Goal: Book appointment/travel/reservation

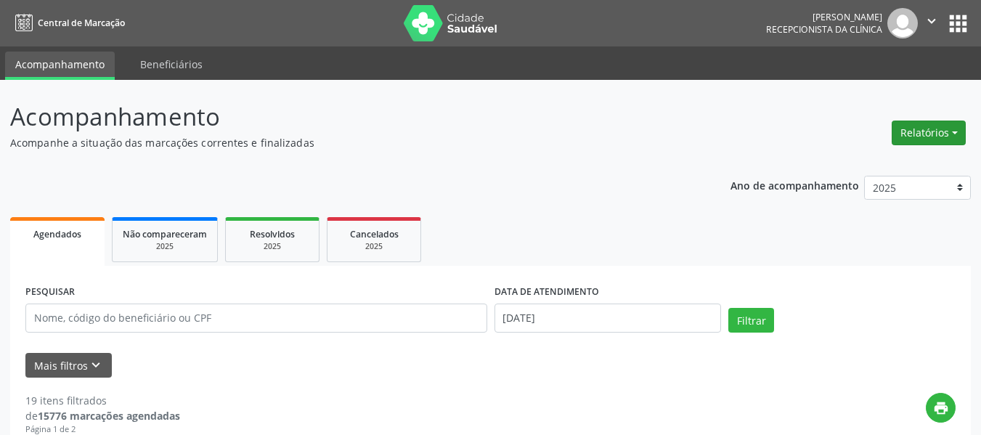
click at [918, 140] on button "Relatórios" at bounding box center [928, 132] width 74 height 25
click at [868, 167] on link "Agendamentos" at bounding box center [888, 164] width 156 height 20
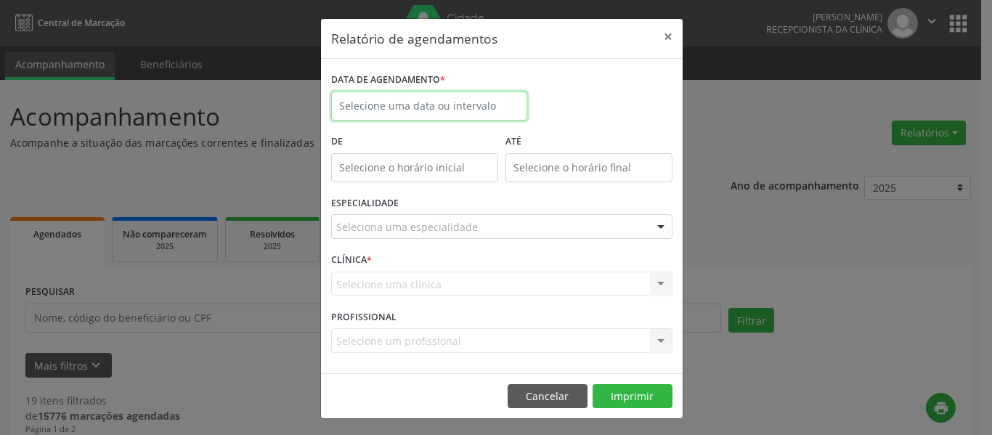
click at [381, 110] on input "text" at bounding box center [429, 105] width 196 height 29
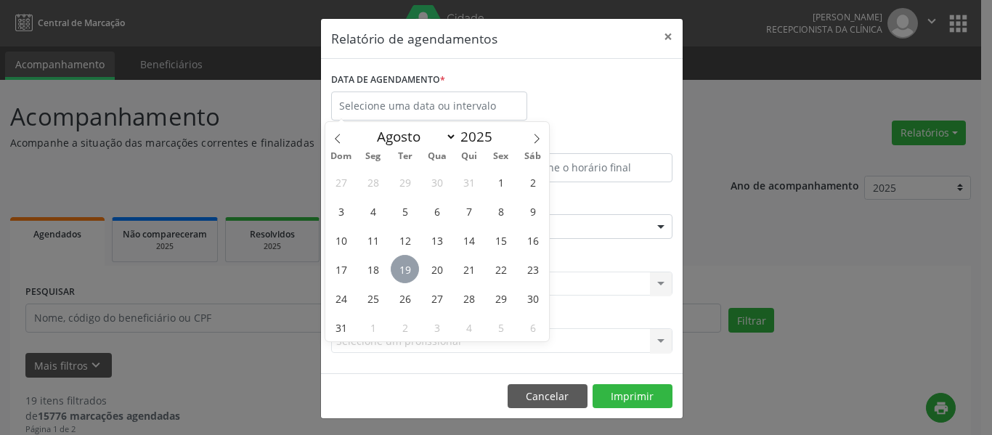
click at [406, 267] on span "19" at bounding box center [405, 269] width 28 height 28
type input "[DATE]"
click at [405, 274] on span "19" at bounding box center [405, 269] width 28 height 28
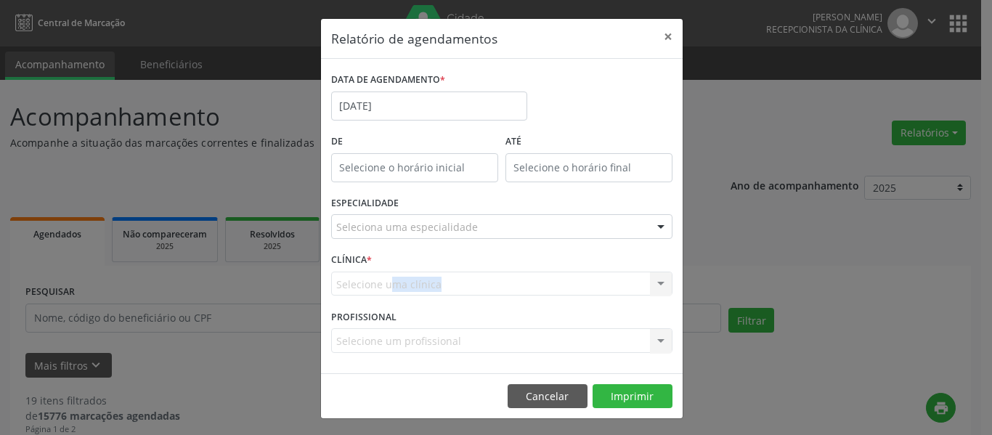
click at [405, 274] on div "Selecione uma clínica Nenhum resultado encontrado para: " " Não há nenhuma opçã…" at bounding box center [501, 283] width 341 height 25
click at [457, 170] on input "12:00" at bounding box center [414, 167] width 167 height 29
click at [425, 204] on span at bounding box center [430, 206] width 10 height 15
type input "11:00"
type input "11"
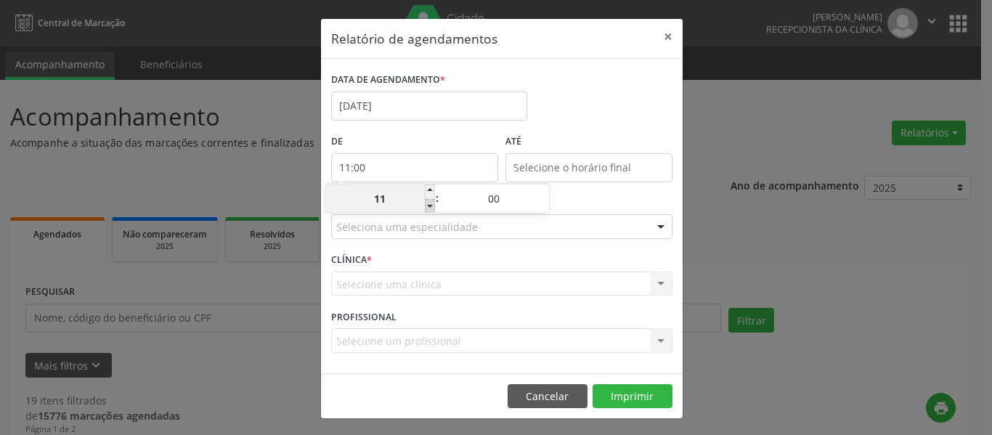
click at [425, 204] on span at bounding box center [430, 206] width 10 height 15
type input "10:00"
type input "10"
click at [425, 204] on span at bounding box center [430, 206] width 10 height 15
type input "09:00"
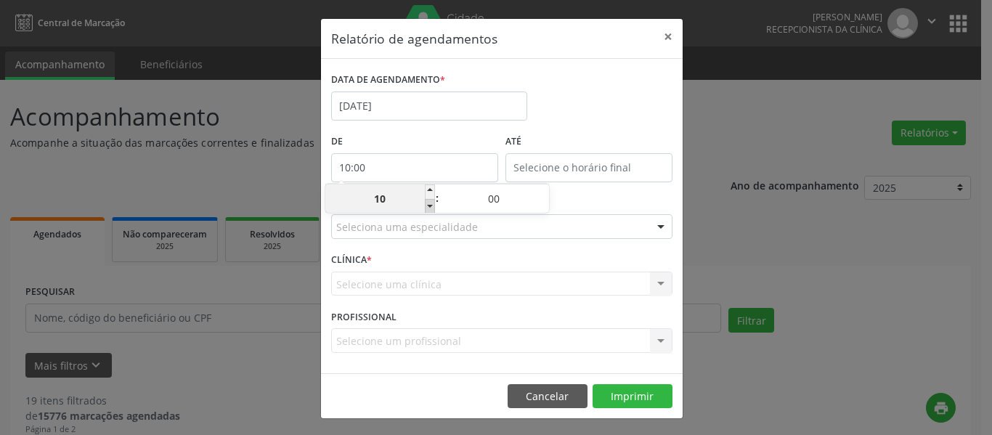
type input "09"
click at [425, 204] on span at bounding box center [430, 206] width 10 height 15
type input "08:00"
type input "08"
click at [426, 204] on span at bounding box center [430, 206] width 10 height 15
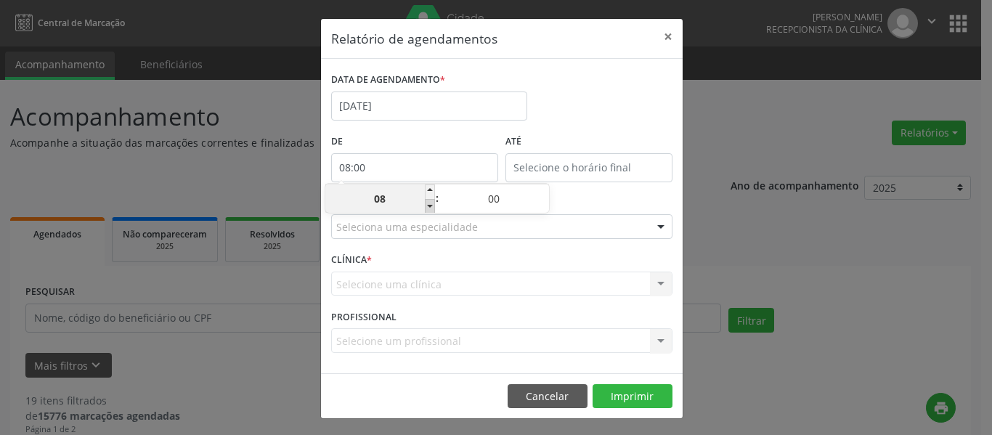
type input "07:00"
type input "07"
click at [426, 204] on span at bounding box center [430, 206] width 10 height 15
type input "06:00"
type input "06"
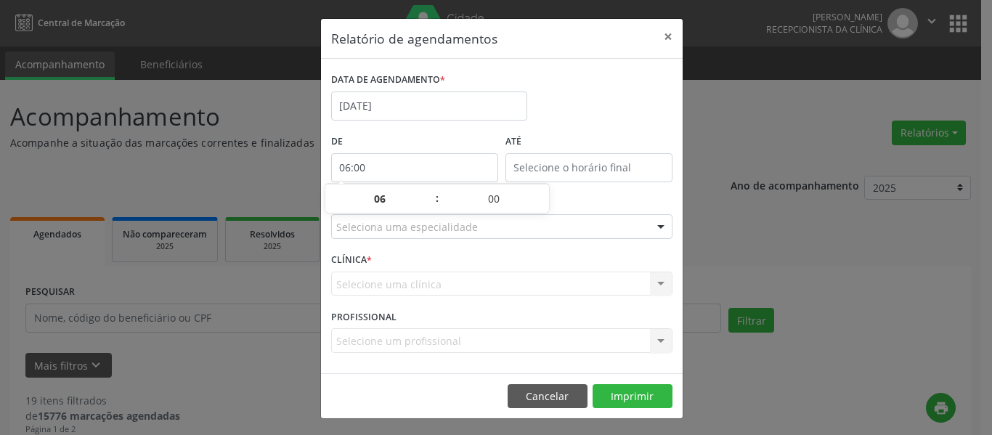
click at [584, 124] on div "DATA DE AGENDAMENTO * [DATE]" at bounding box center [501, 100] width 348 height 62
click at [594, 176] on input "12:00" at bounding box center [588, 167] width 167 height 29
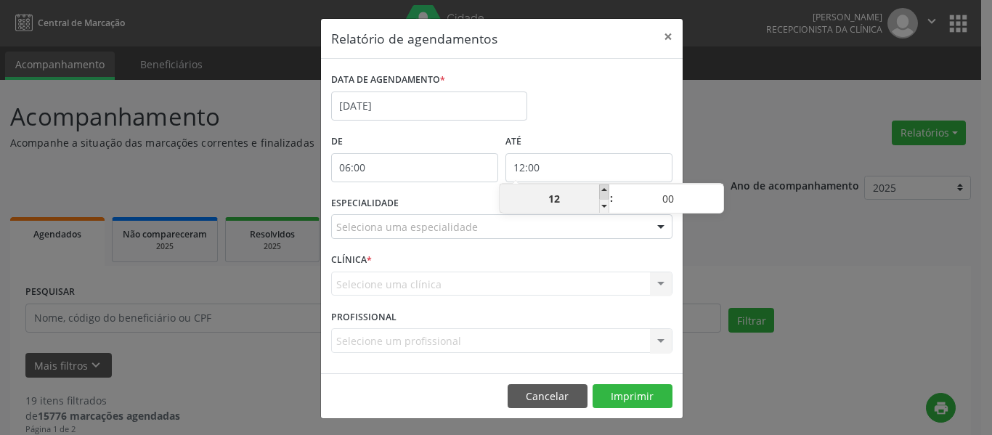
click at [602, 187] on span at bounding box center [604, 191] width 10 height 15
type input "13:00"
type input "13"
click at [602, 187] on span at bounding box center [604, 191] width 10 height 15
type input "14:00"
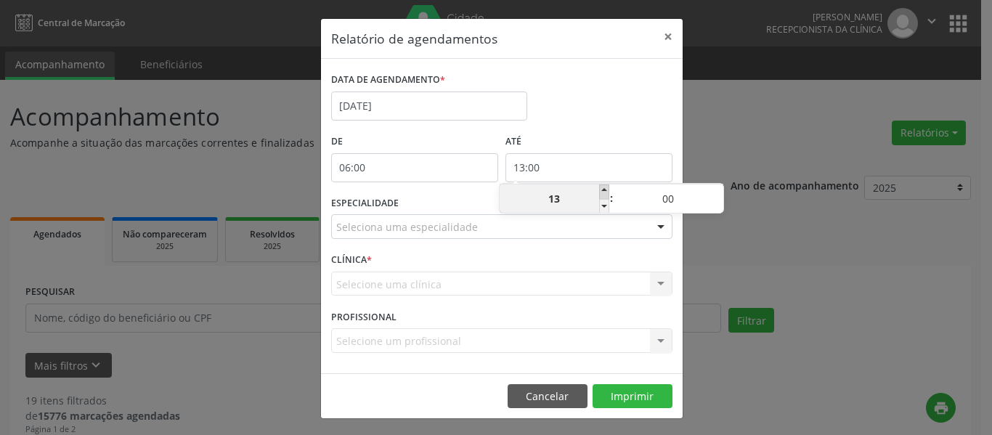
type input "14"
click at [602, 187] on span at bounding box center [604, 191] width 10 height 15
type input "15:00"
type input "15"
click at [602, 187] on span at bounding box center [604, 191] width 10 height 15
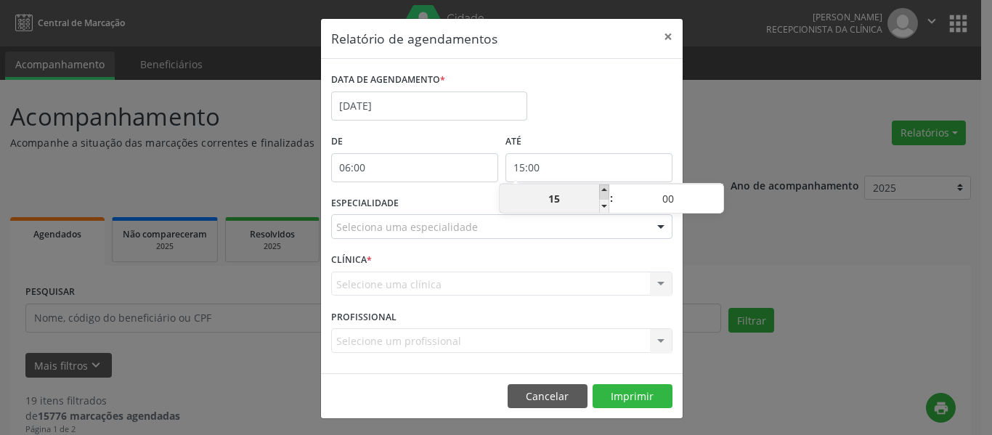
type input "16:00"
type input "16"
click at [602, 187] on span at bounding box center [604, 191] width 10 height 15
type input "17:00"
type input "17"
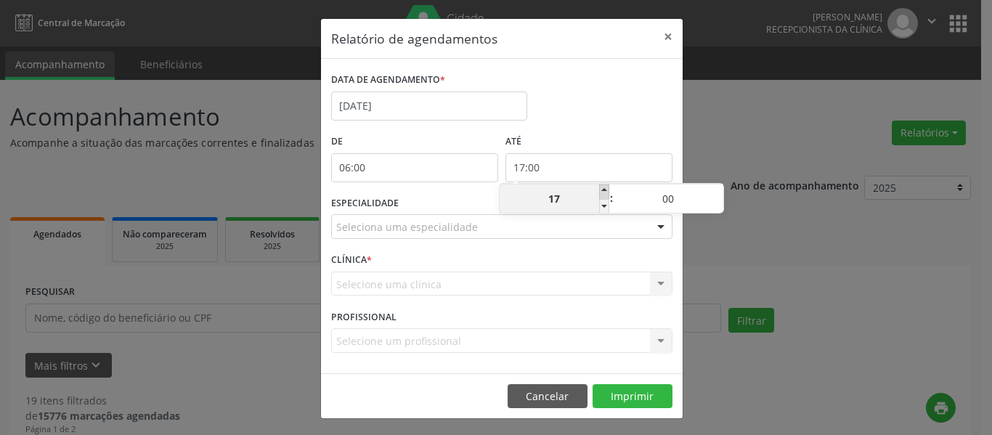
click at [602, 187] on span at bounding box center [604, 191] width 10 height 15
type input "18:00"
type input "18"
click at [602, 187] on span at bounding box center [604, 191] width 10 height 15
type input "19:00"
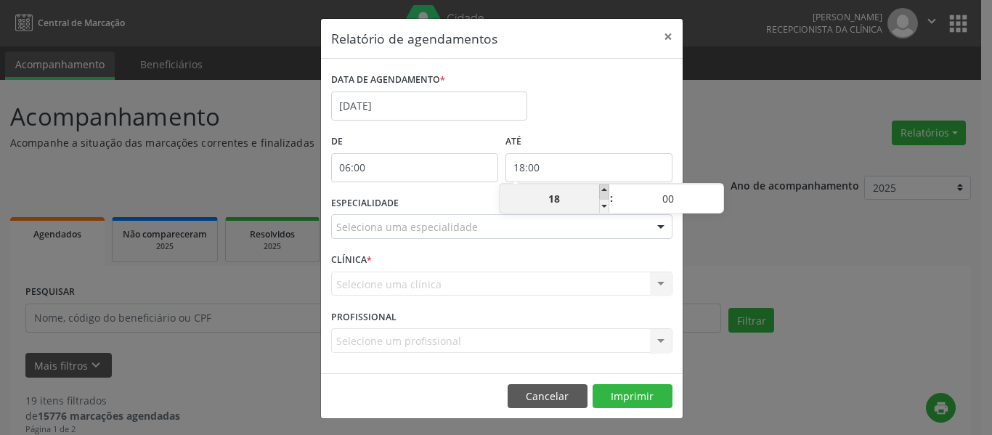
type input "19"
click at [617, 107] on div "DATA DE AGENDAMENTO * [DATE]" at bounding box center [501, 100] width 348 height 62
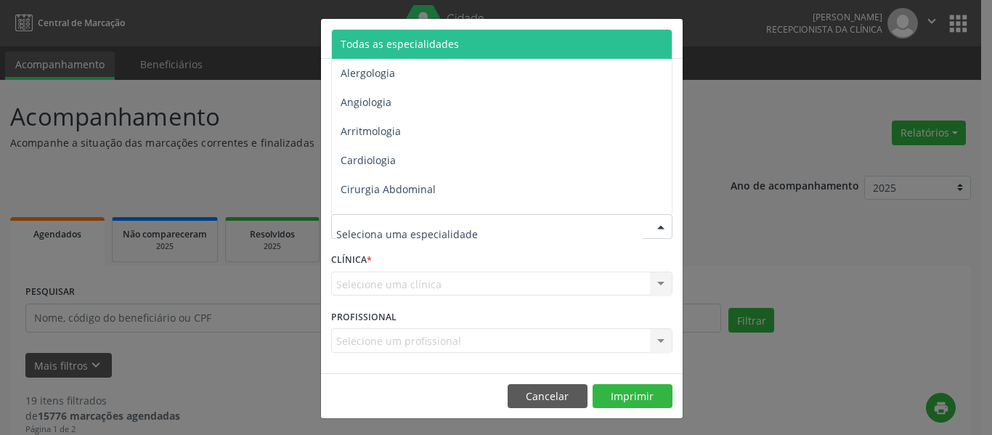
click at [483, 229] on div at bounding box center [501, 226] width 341 height 25
click at [441, 46] on span "Todas as especialidades" at bounding box center [399, 44] width 118 height 14
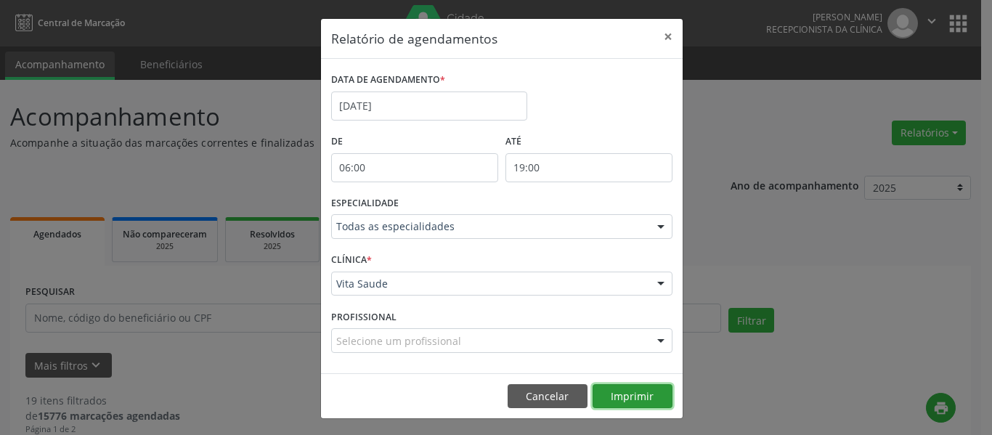
click at [624, 399] on button "Imprimir" at bounding box center [632, 396] width 80 height 25
click at [663, 34] on button "×" at bounding box center [667, 37] width 29 height 36
